Goal: Task Accomplishment & Management: Manage account settings

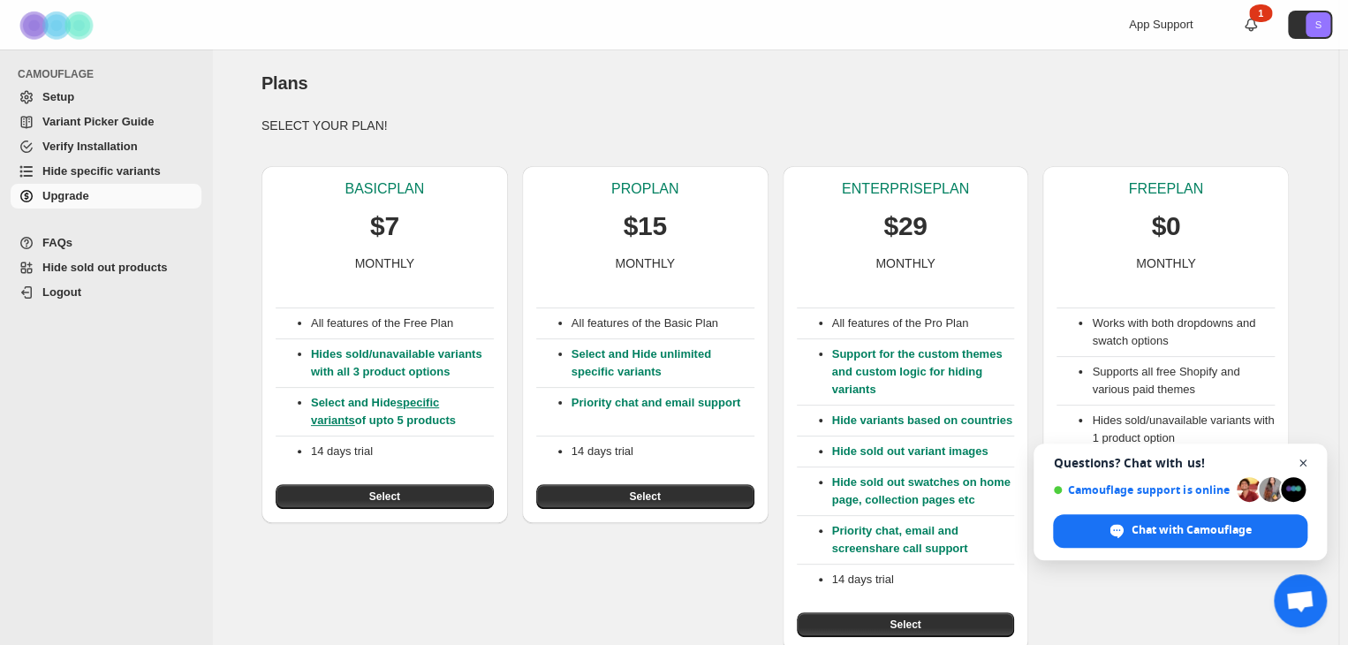
click at [1299, 466] on span "Open chat" at bounding box center [1303, 463] width 22 height 22
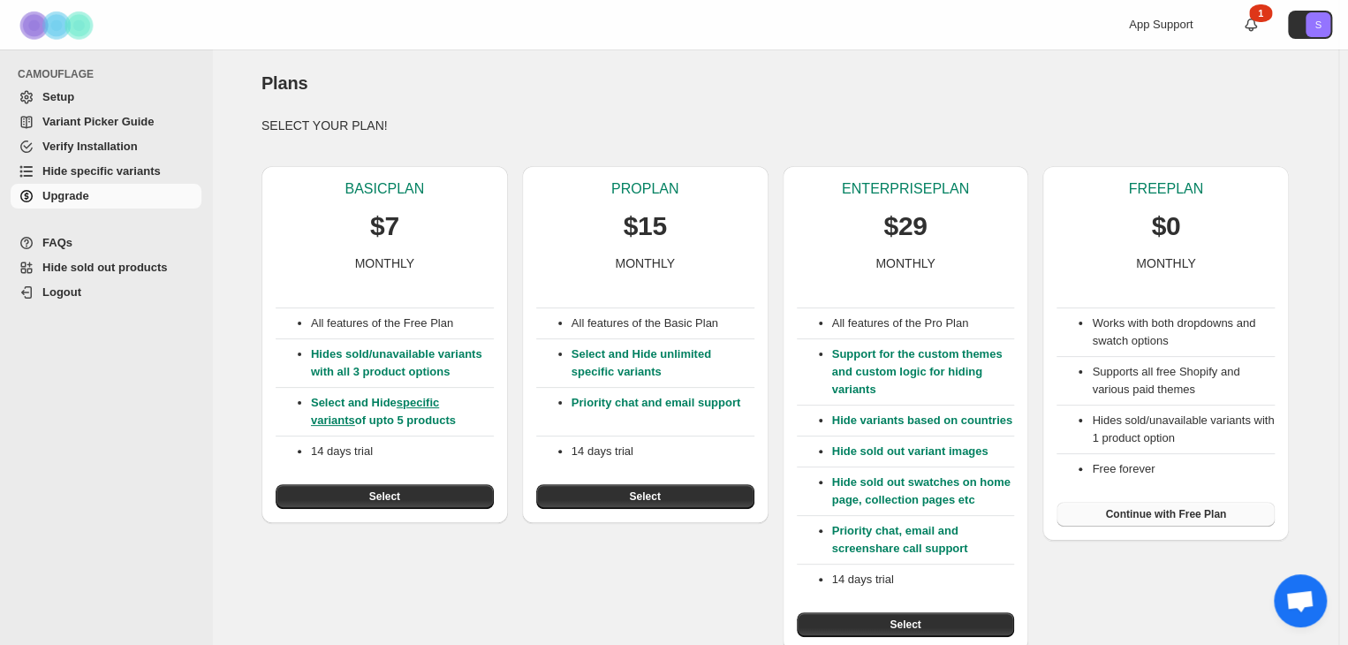
click at [1138, 518] on span "Continue with Free Plan" at bounding box center [1165, 514] width 121 height 14
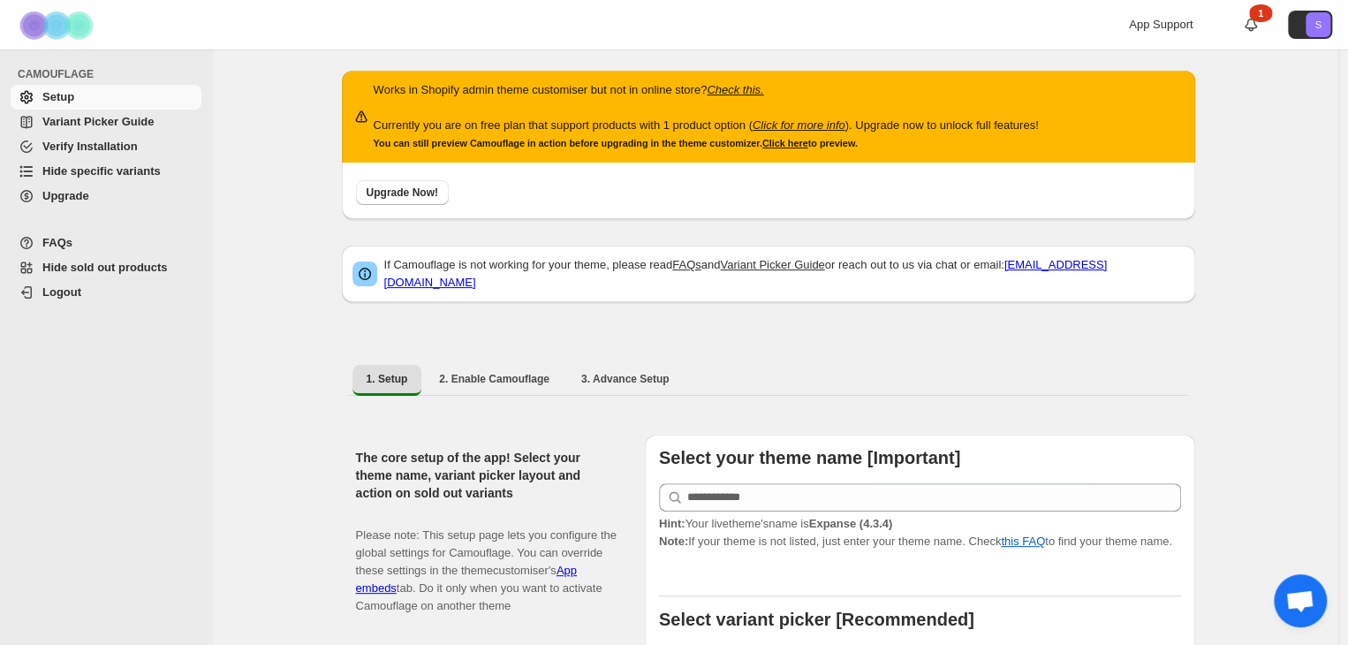
click at [71, 288] on span "Logout" at bounding box center [61, 291] width 39 height 13
